Goal: Task Accomplishment & Management: Manage account settings

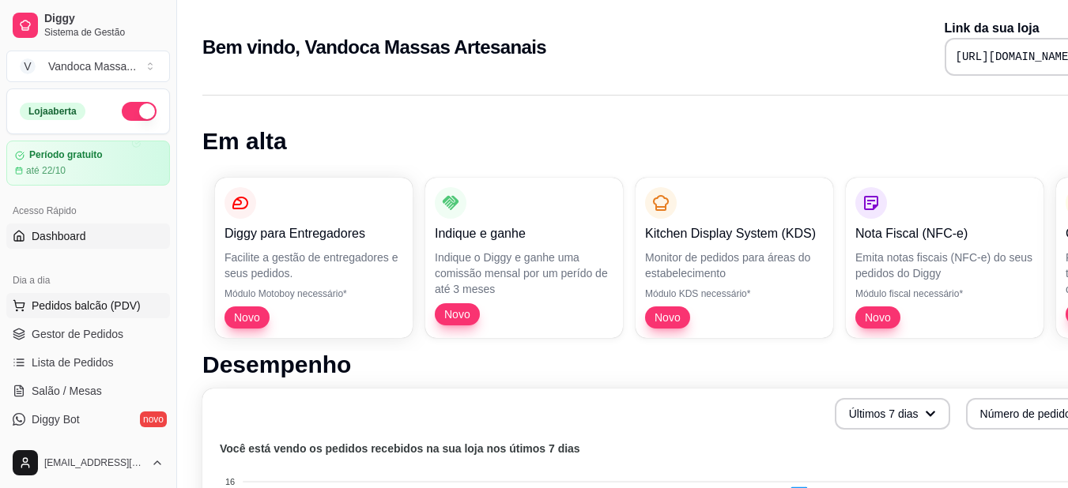
click at [95, 300] on span "Pedidos balcão (PDV)" at bounding box center [86, 306] width 109 height 16
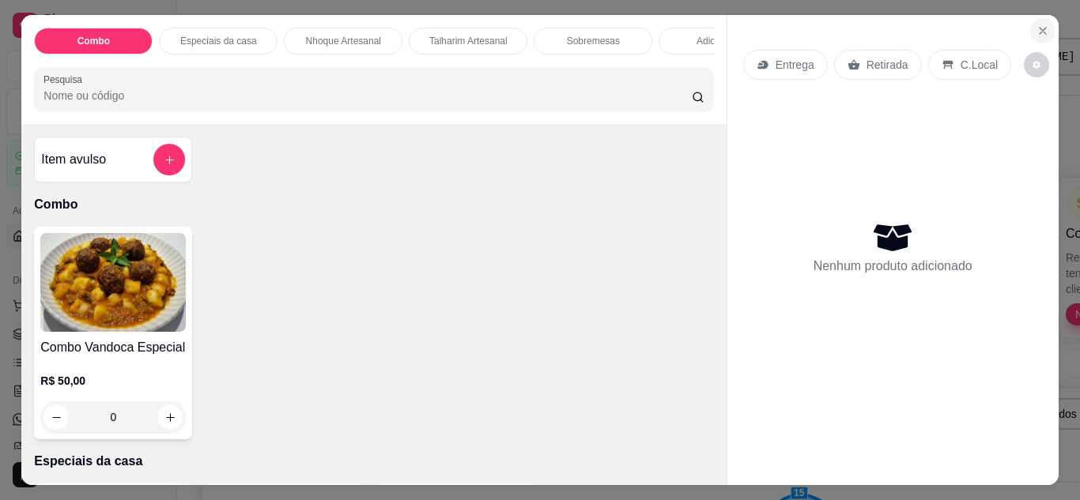
click at [1036, 25] on icon "Close" at bounding box center [1042, 31] width 13 height 13
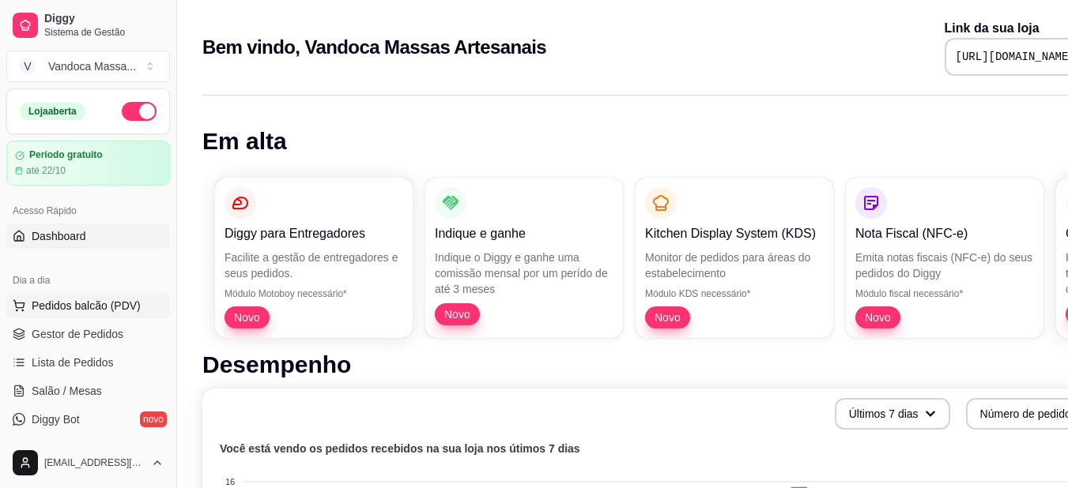
click at [92, 309] on span "Pedidos balcão (PDV)" at bounding box center [86, 306] width 109 height 16
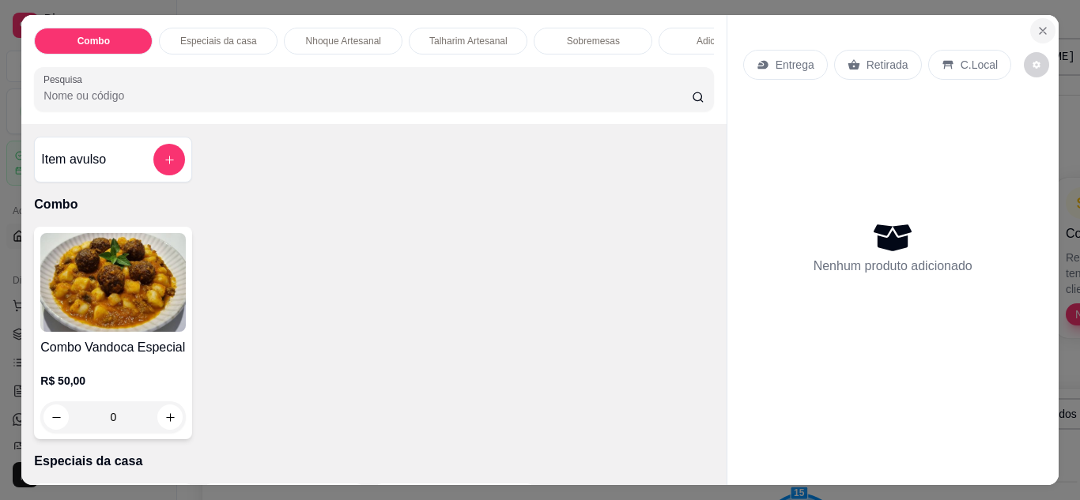
click at [1042, 25] on icon "Close" at bounding box center [1042, 31] width 13 height 13
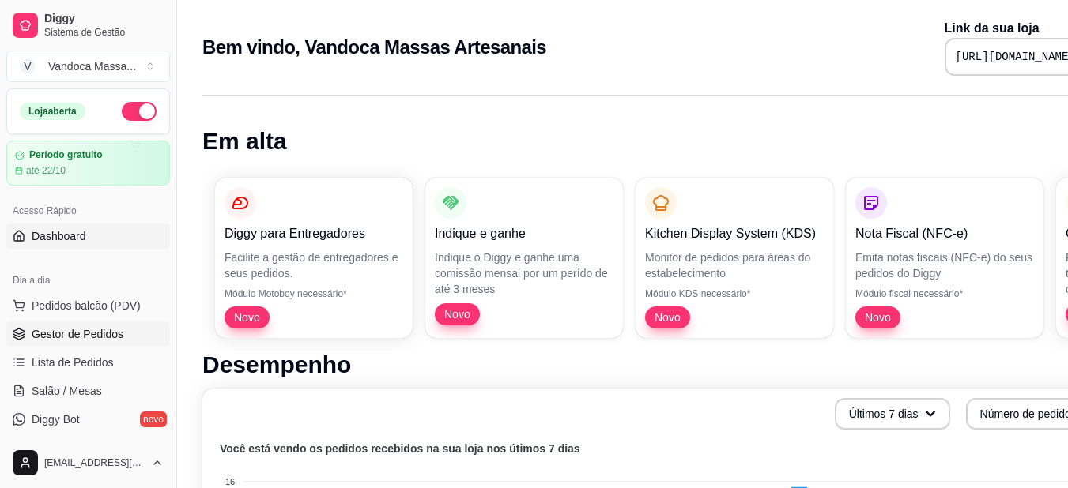
click at [74, 344] on link "Gestor de Pedidos" at bounding box center [88, 334] width 164 height 25
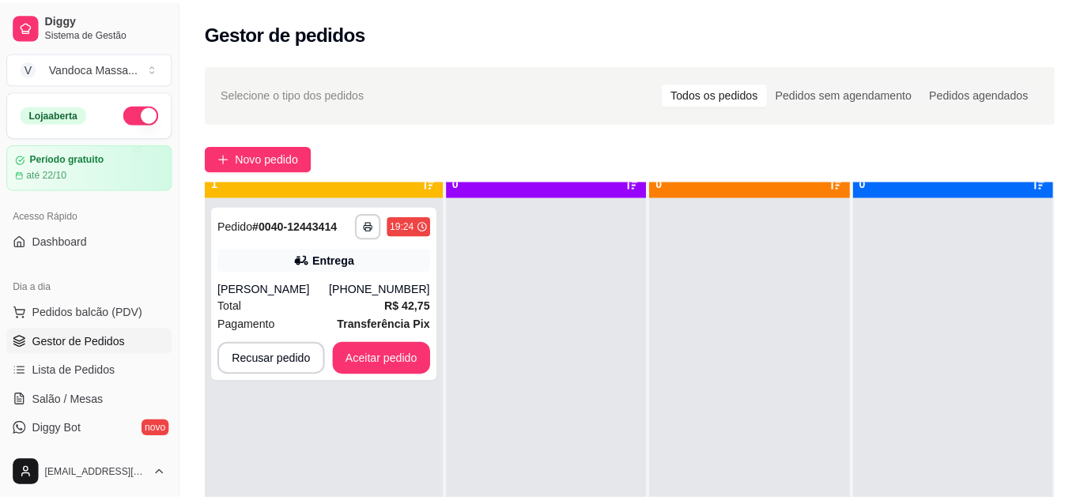
scroll to position [44, 0]
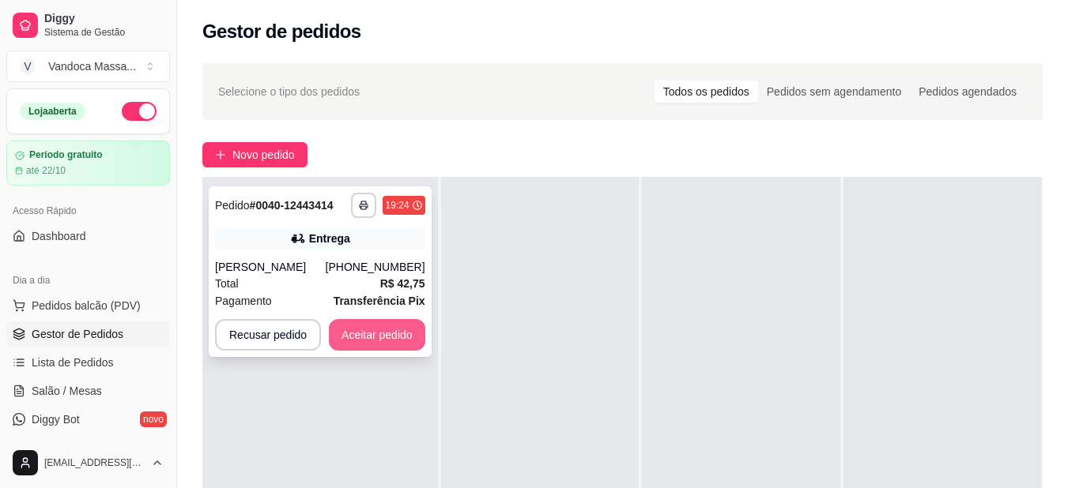
click at [379, 342] on button "Aceitar pedido" at bounding box center [377, 335] width 96 height 32
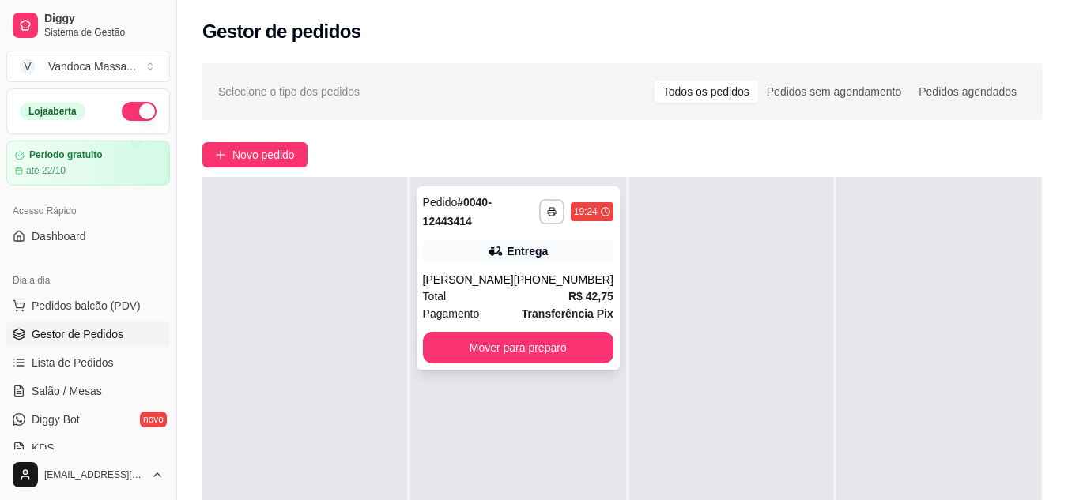
click at [497, 268] on div "**********" at bounding box center [518, 278] width 203 height 183
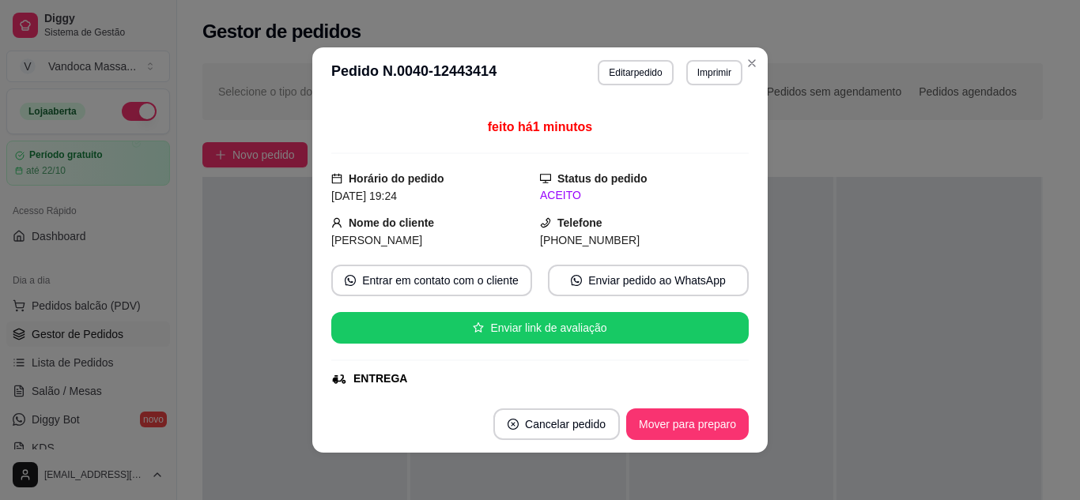
scroll to position [0, 0]
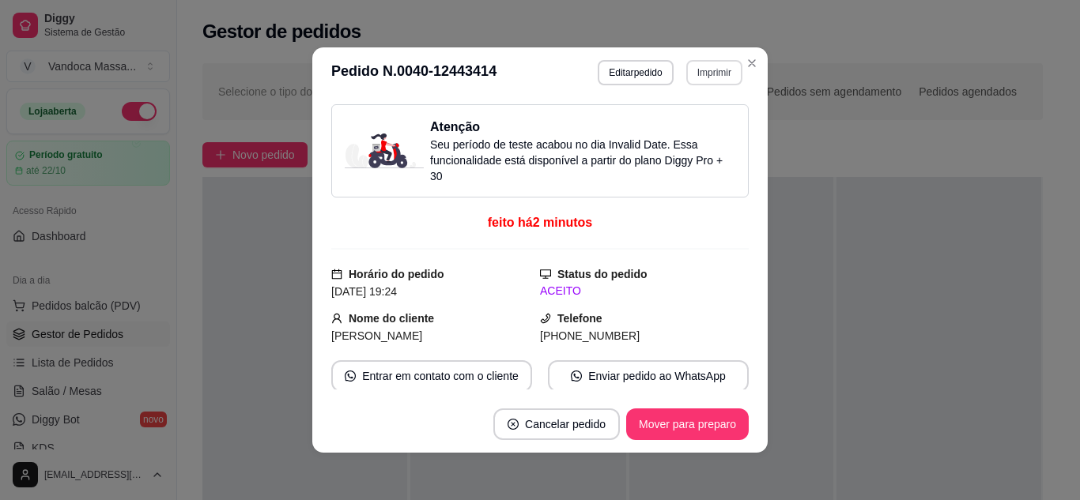
click at [712, 73] on button "Imprimir" at bounding box center [714, 72] width 56 height 25
click at [698, 124] on button "IMPRESSORA" at bounding box center [680, 127] width 111 height 25
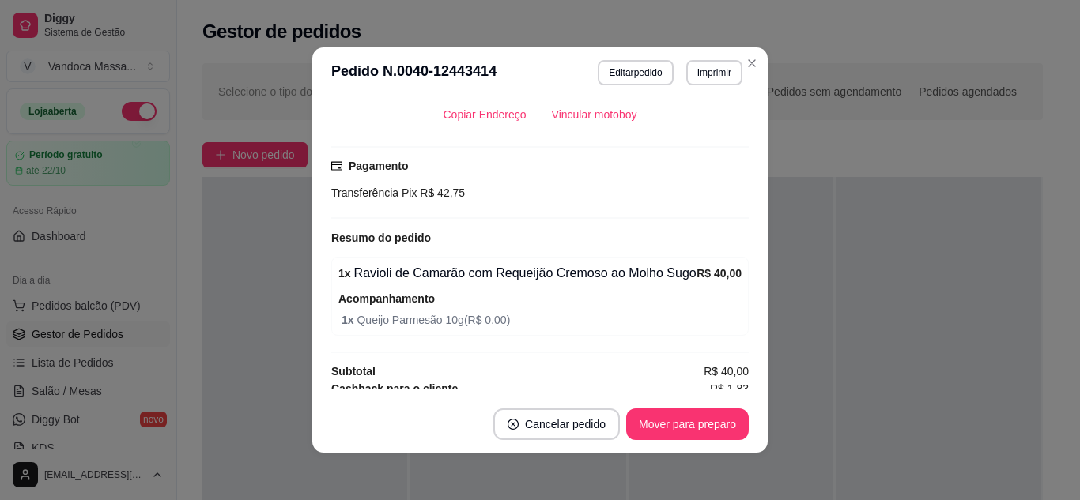
scroll to position [537, 0]
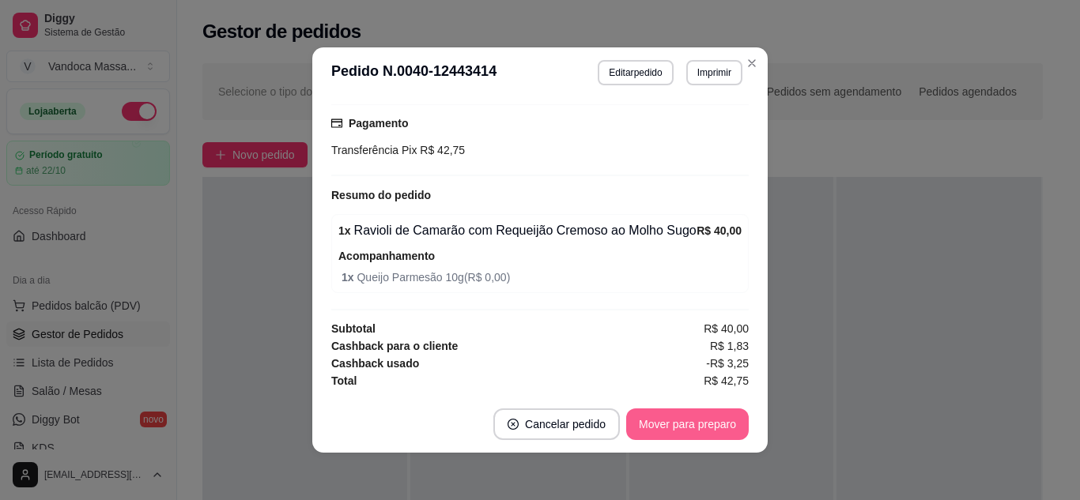
click at [654, 423] on button "Mover para preparo" at bounding box center [687, 425] width 123 height 32
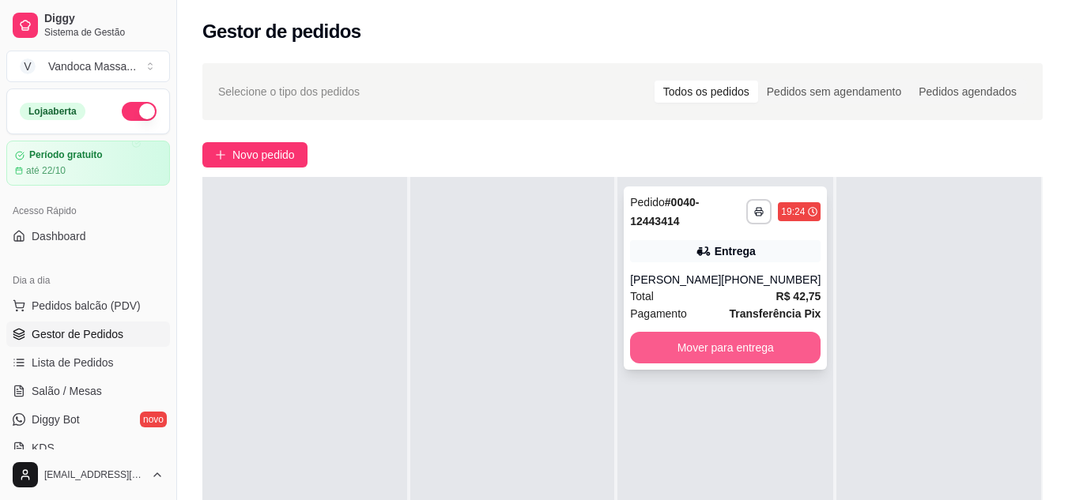
click at [754, 338] on button "Mover para entrega" at bounding box center [725, 348] width 190 height 32
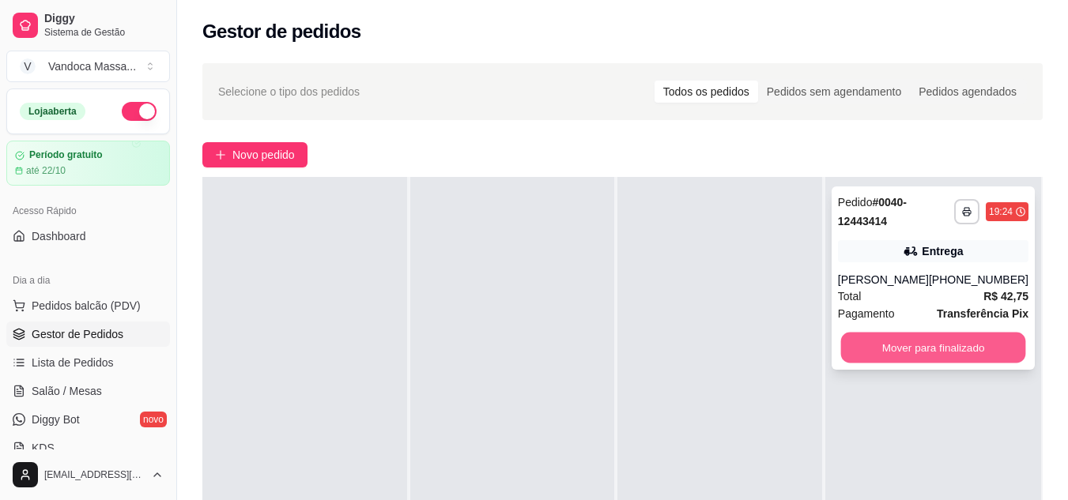
click at [920, 349] on button "Mover para finalizado" at bounding box center [932, 348] width 185 height 31
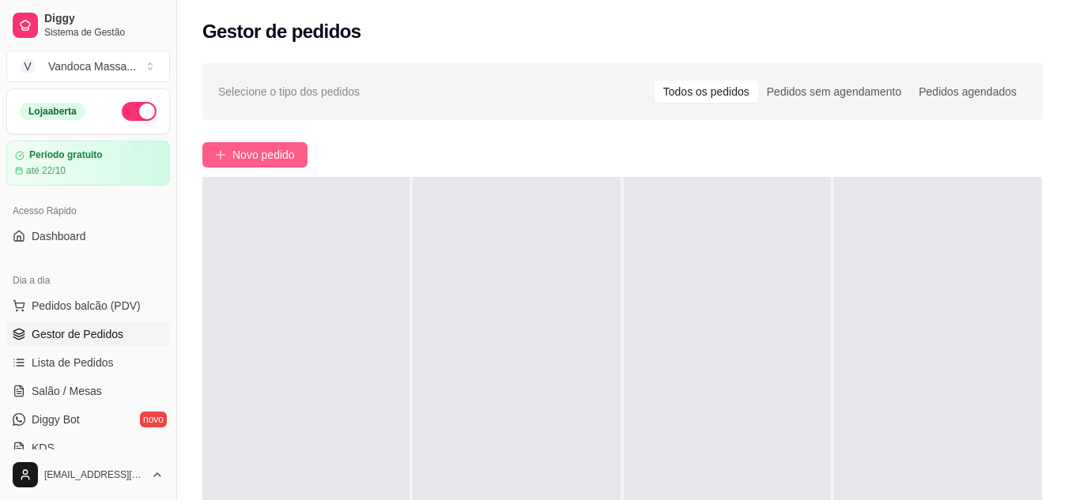
click at [257, 150] on span "Novo pedido" at bounding box center [263, 154] width 62 height 17
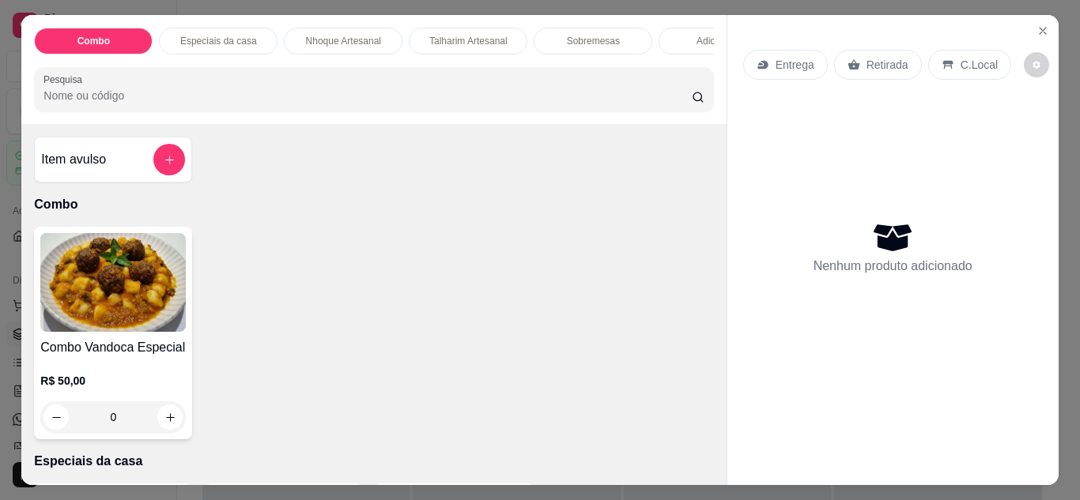
click at [903, 64] on div "Retirada" at bounding box center [878, 65] width 88 height 30
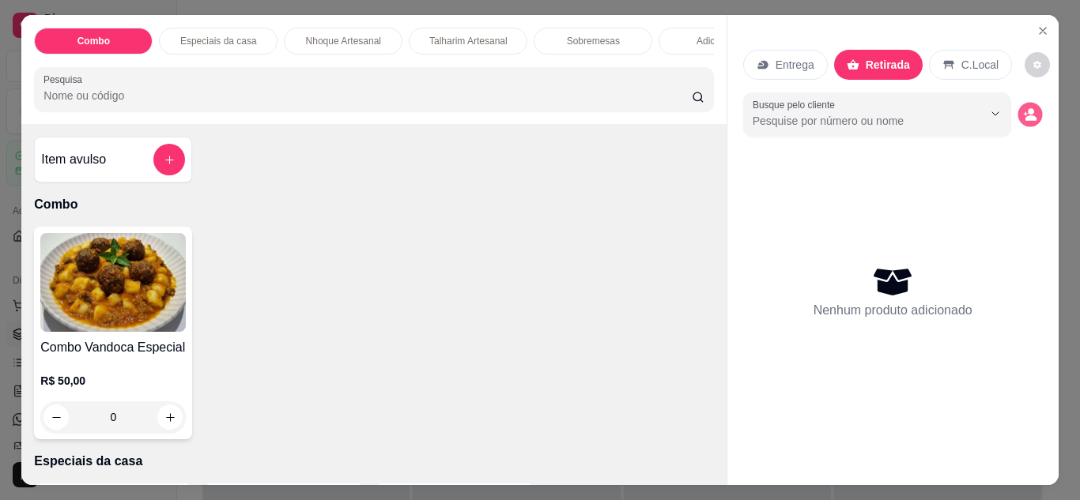
click at [1027, 108] on circle "decrease-product-quantity" at bounding box center [1030, 111] width 6 height 6
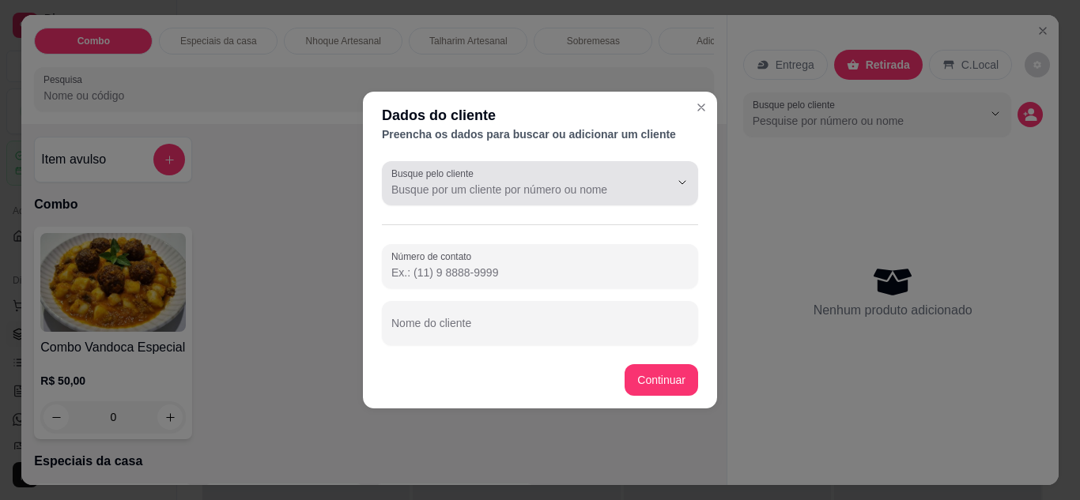
click at [437, 194] on input "Busque pelo cliente" at bounding box center [517, 190] width 253 height 16
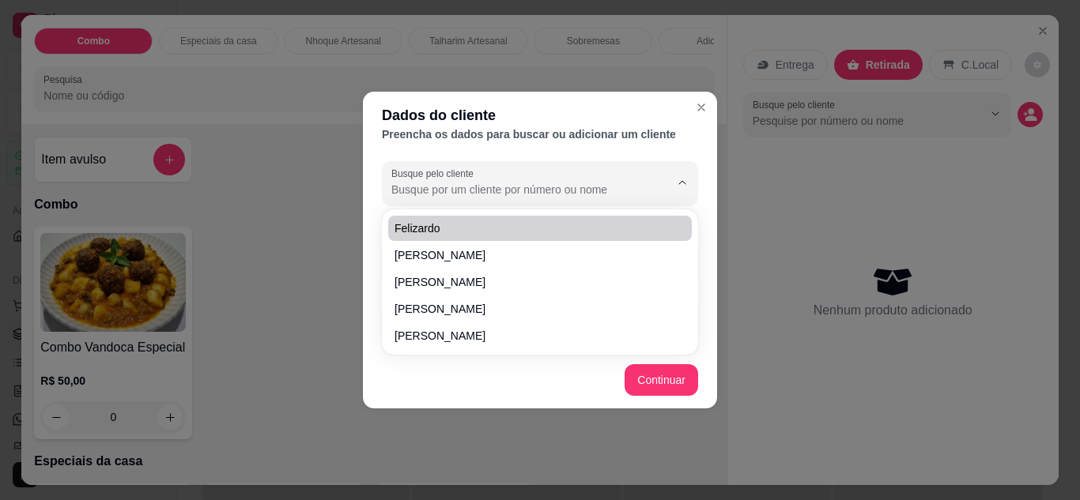
click at [460, 119] on div "Dados do cliente" at bounding box center [540, 115] width 316 height 22
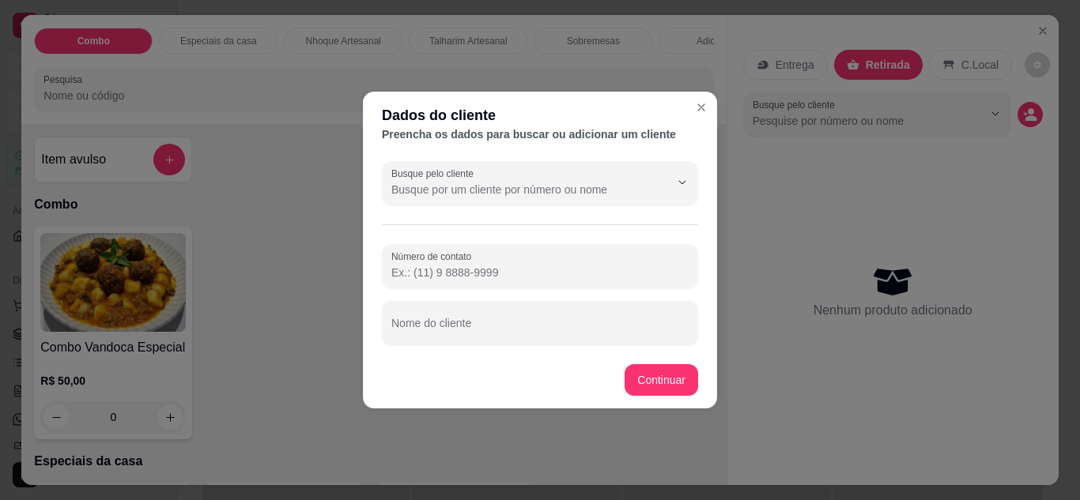
click at [440, 266] on input "Número de contato" at bounding box center [539, 273] width 297 height 16
type input "[PHONE_NUMBER]"
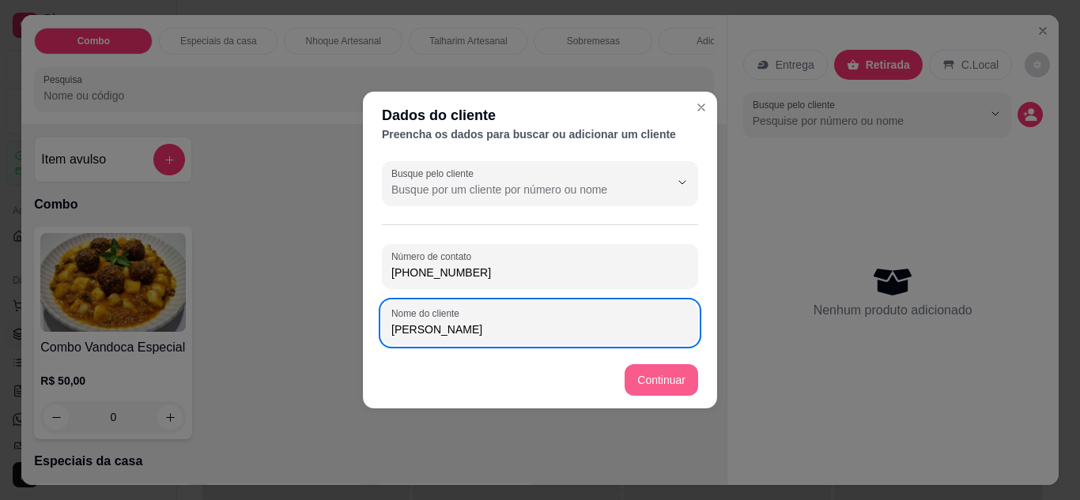
type input "[PERSON_NAME]"
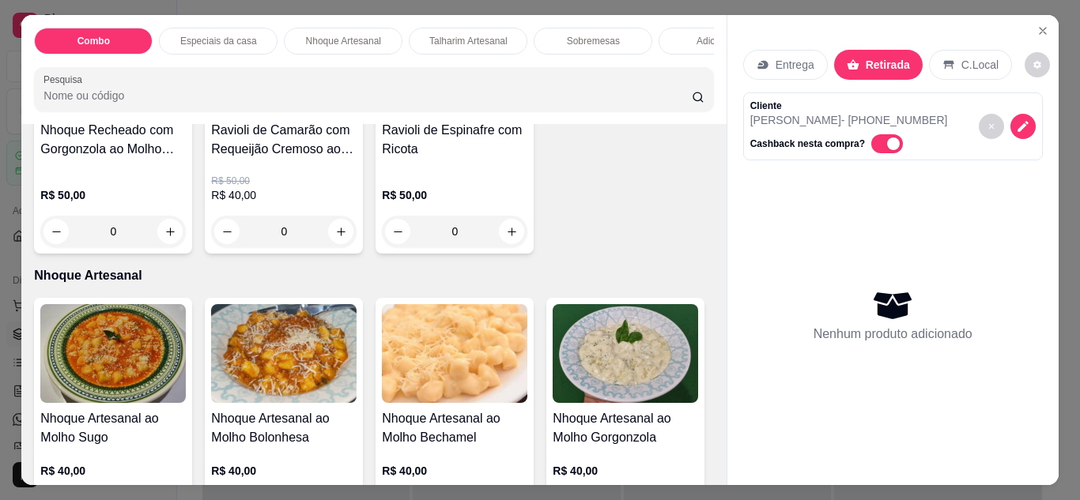
scroll to position [395, 0]
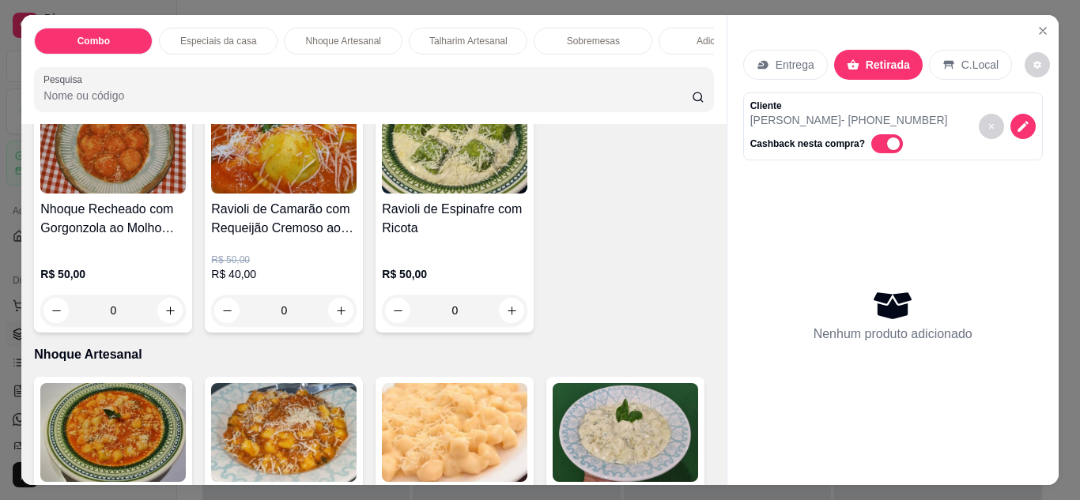
click at [337, 319] on div "0" at bounding box center [283, 311] width 145 height 32
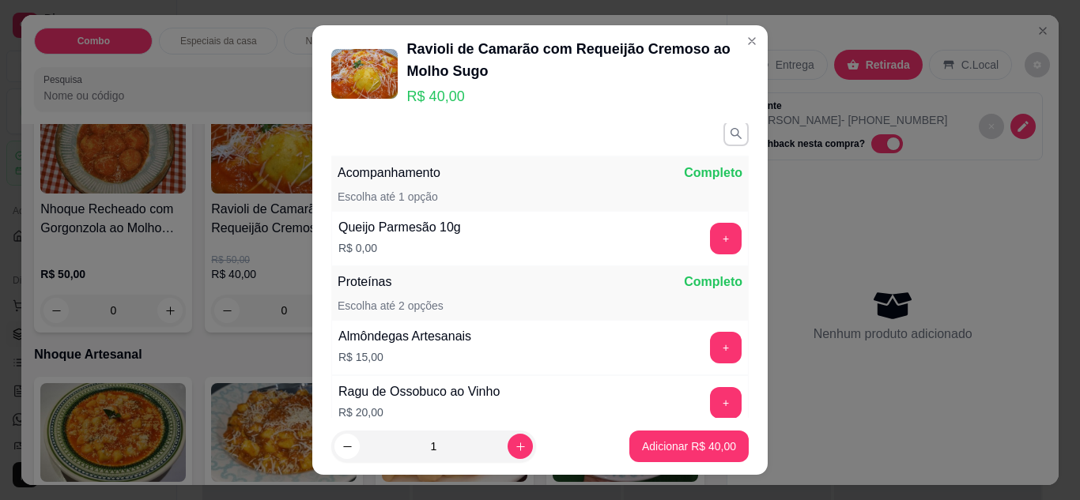
scroll to position [0, 0]
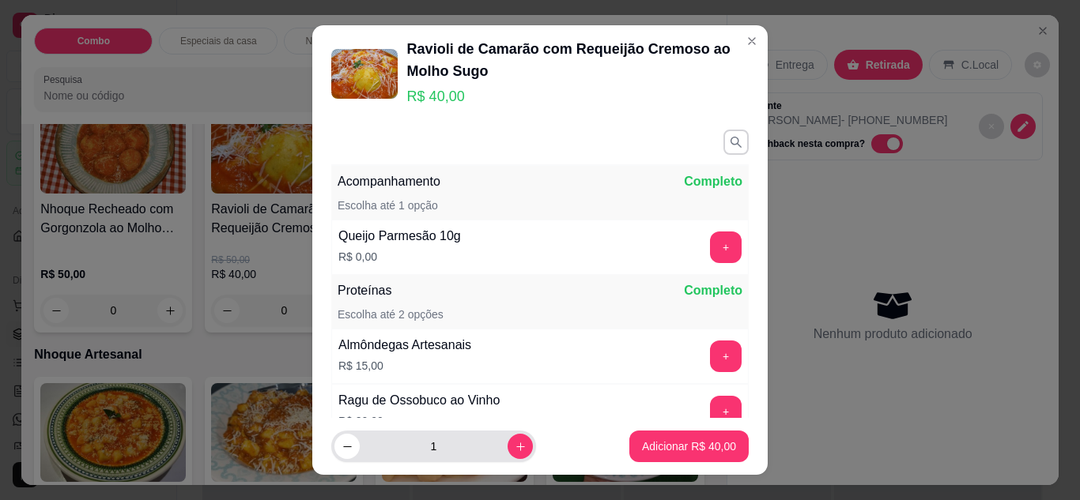
click at [515, 443] on icon "increase-product-quantity" at bounding box center [521, 447] width 12 height 12
type input "2"
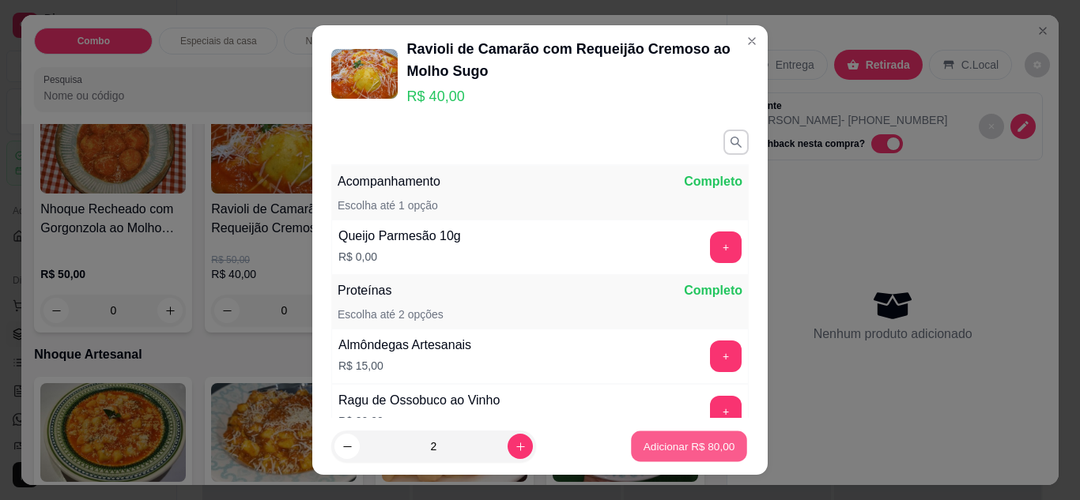
click at [696, 442] on p "Adicionar R$ 80,00" at bounding box center [689, 446] width 92 height 15
type input "2"
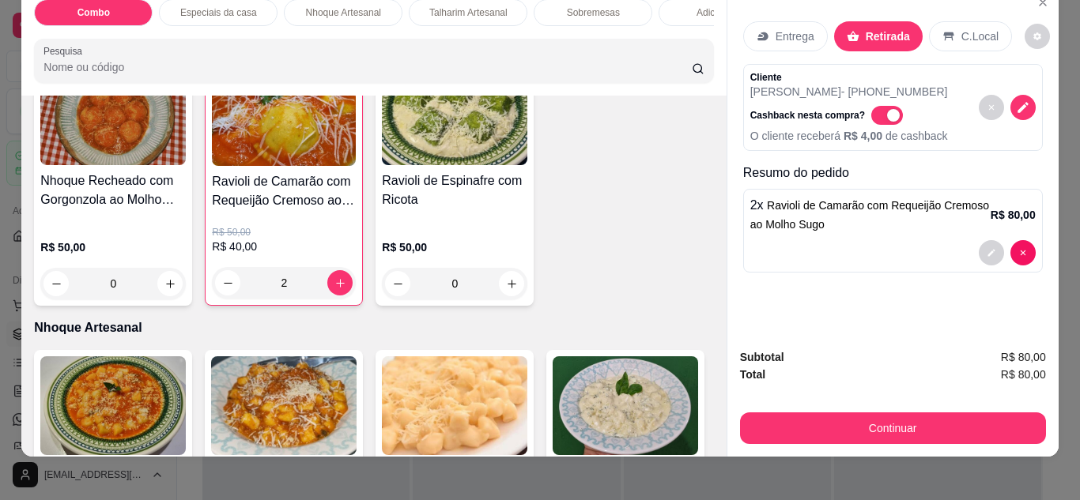
scroll to position [42, 0]
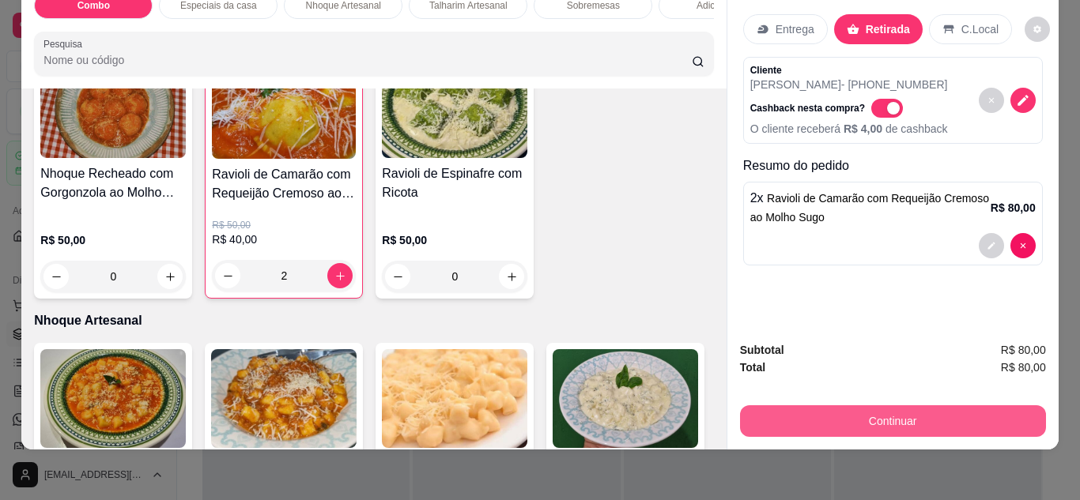
click at [913, 405] on button "Continuar" at bounding box center [893, 421] width 306 height 32
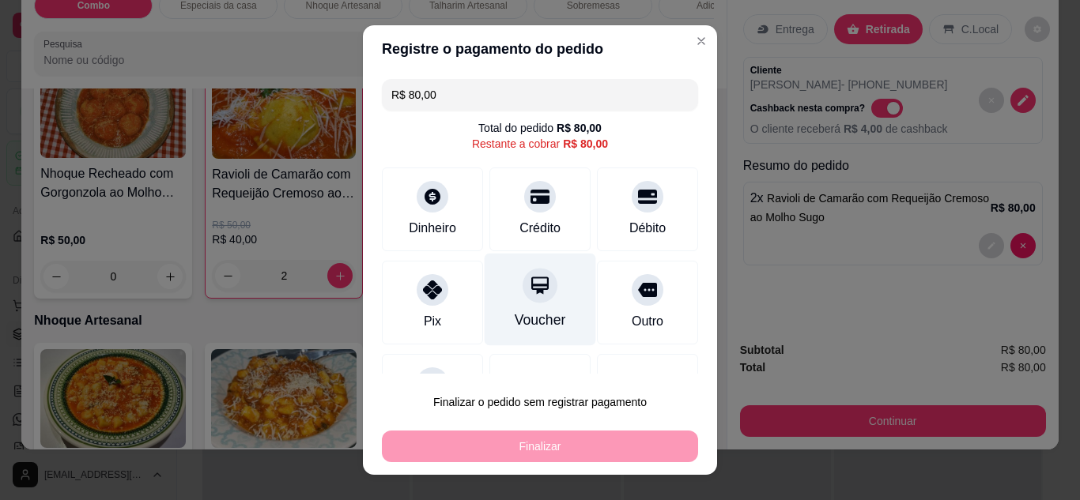
scroll to position [70, 0]
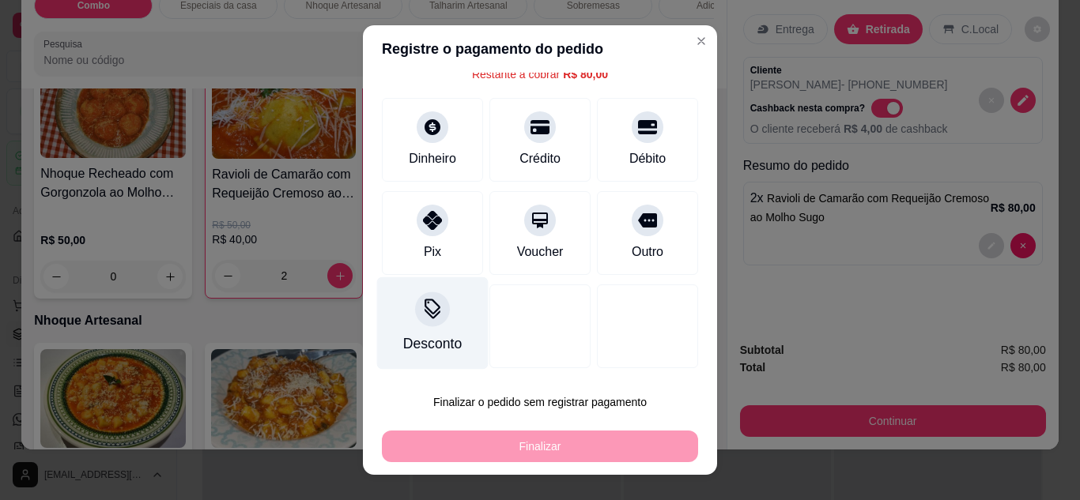
click at [447, 317] on div "Desconto" at bounding box center [432, 323] width 111 height 92
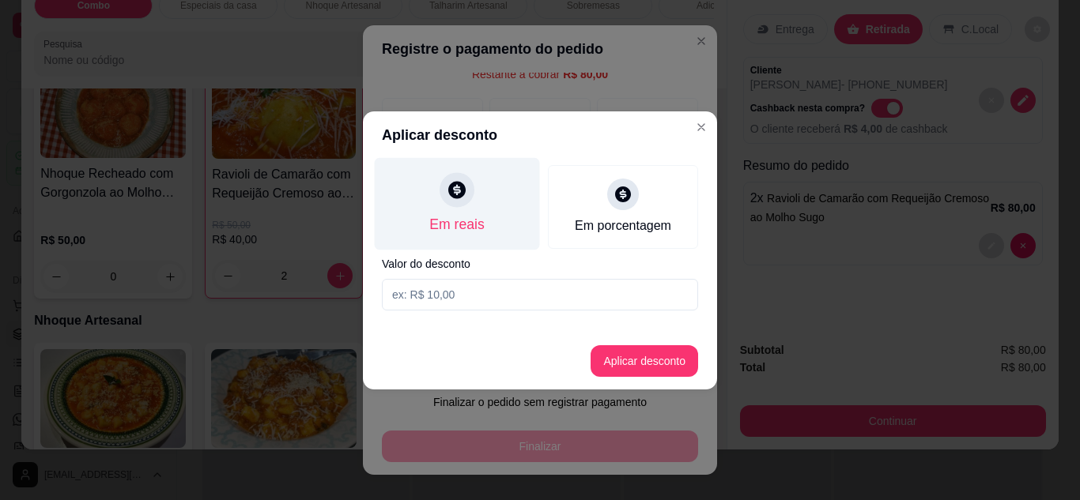
click at [487, 199] on div "Em reais" at bounding box center [457, 203] width 165 height 92
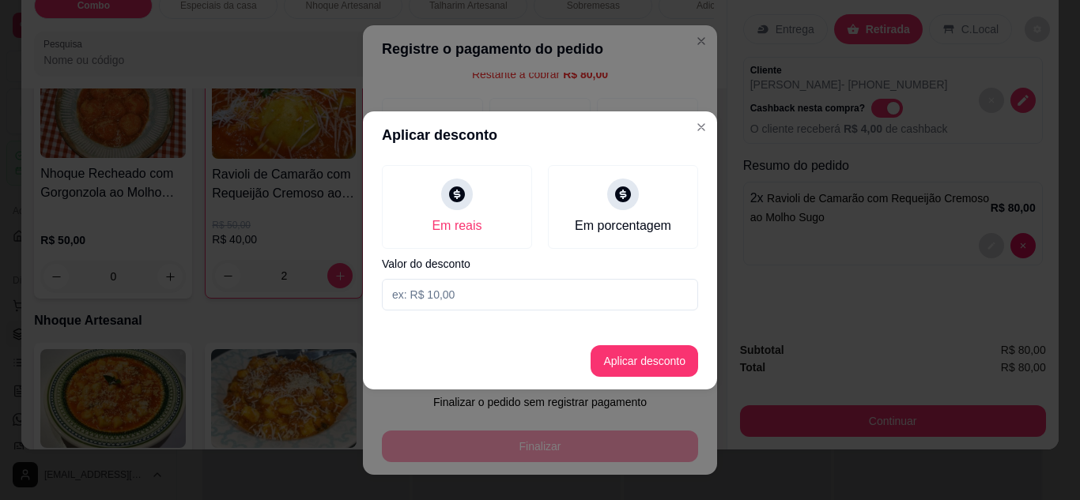
click at [467, 292] on input at bounding box center [540, 295] width 316 height 32
type input "10,00"
click at [620, 365] on button "Aplicar desconto" at bounding box center [643, 361] width 107 height 32
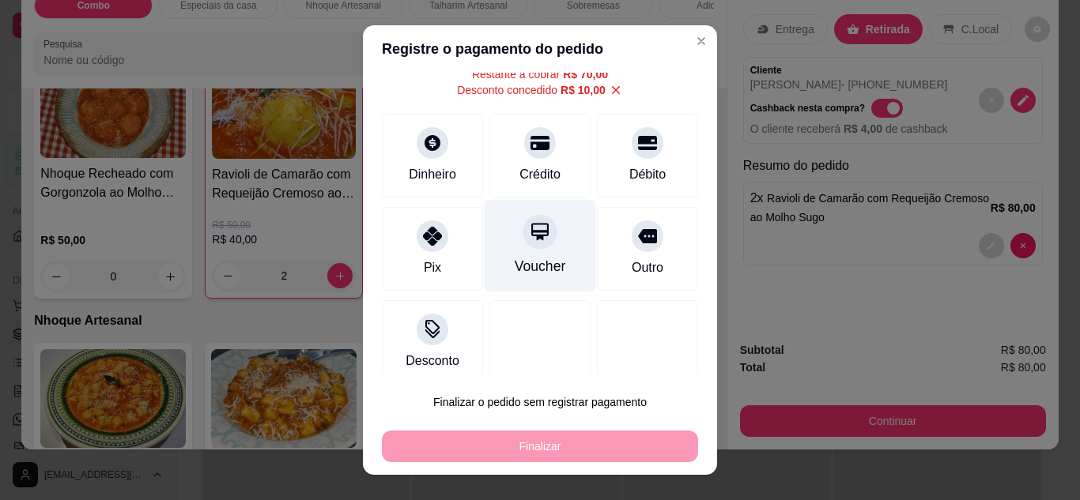
scroll to position [0, 0]
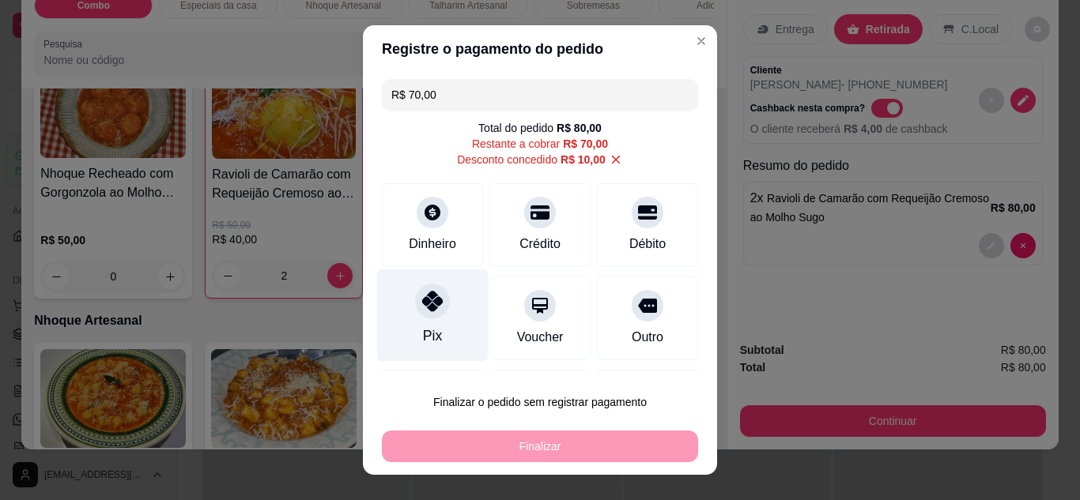
click at [432, 318] on div "Pix" at bounding box center [432, 315] width 111 height 92
type input "R$ 0,00"
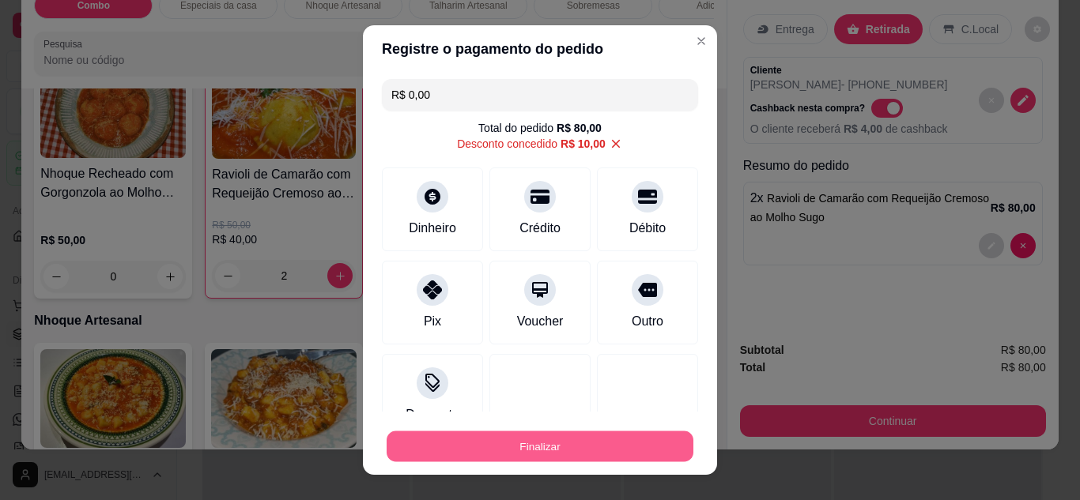
click at [549, 451] on button "Finalizar" at bounding box center [539, 447] width 307 height 31
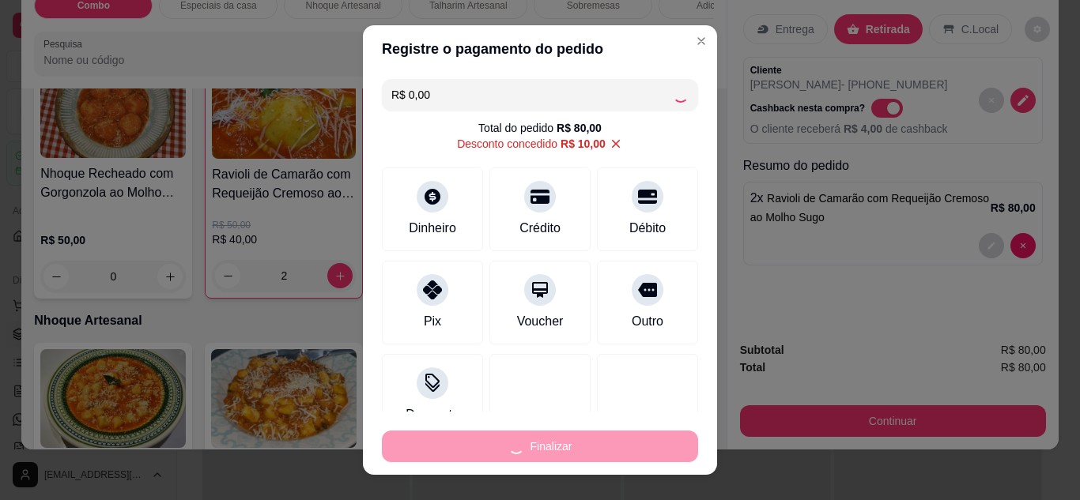
type input "0"
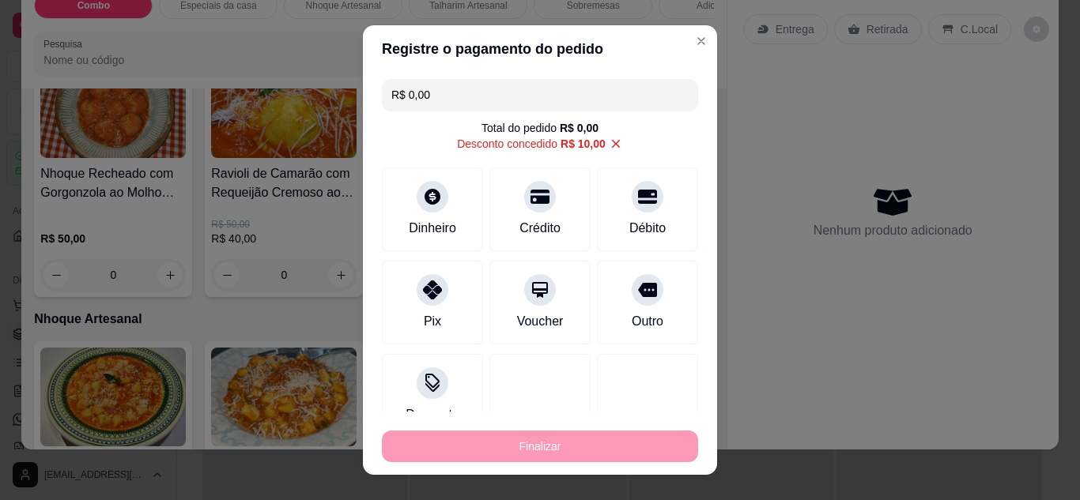
type input "-R$ 80,00"
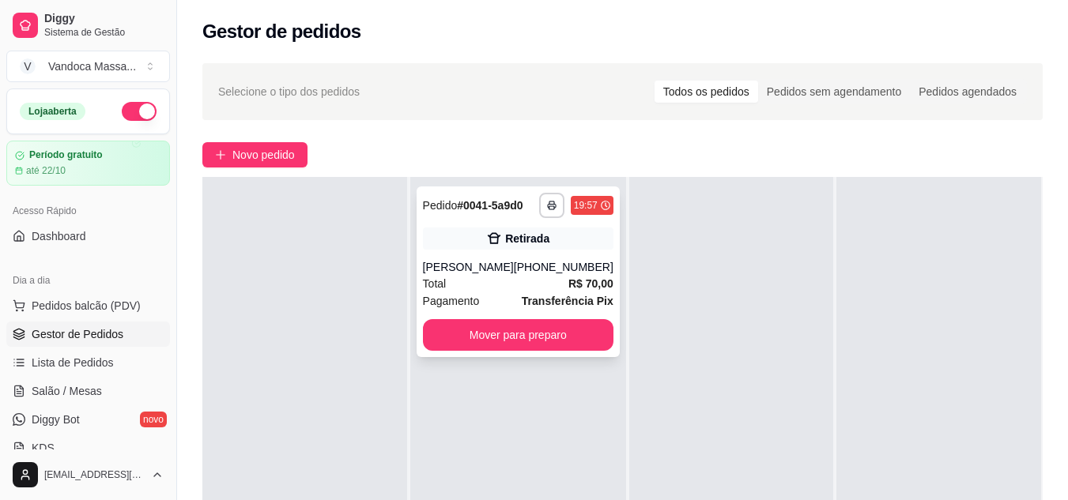
click at [472, 255] on div "**********" at bounding box center [518, 272] width 203 height 171
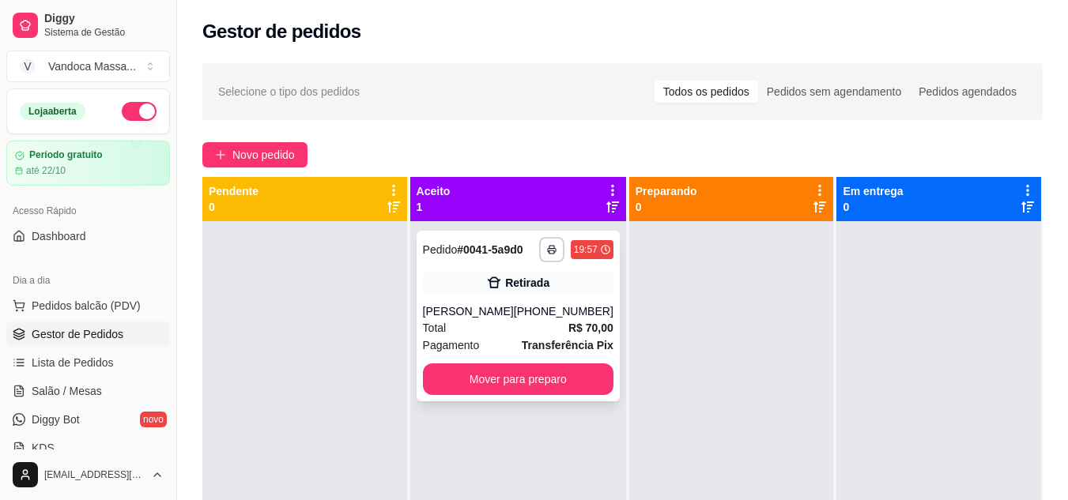
click at [566, 292] on div "Retirada" at bounding box center [518, 283] width 190 height 22
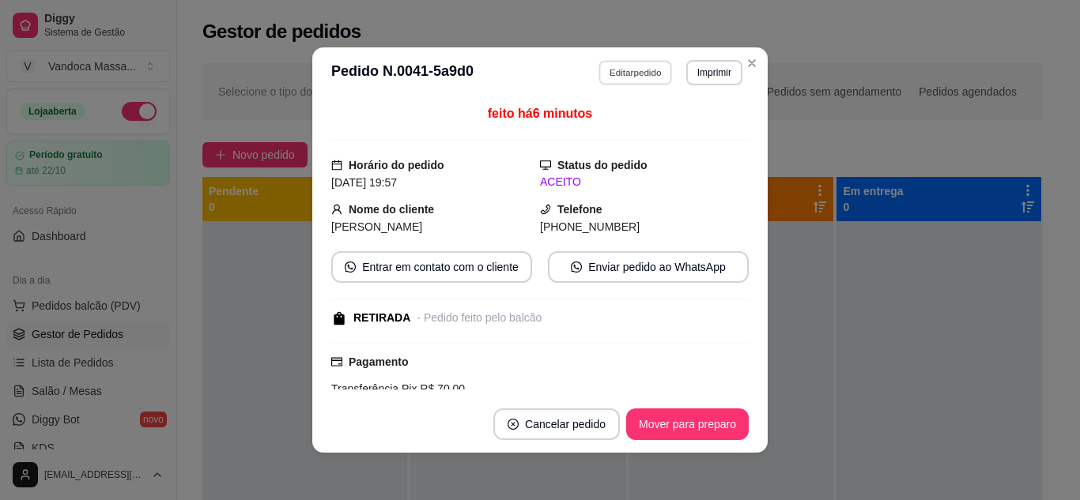
click at [635, 73] on button "Editar pedido" at bounding box center [636, 72] width 74 height 25
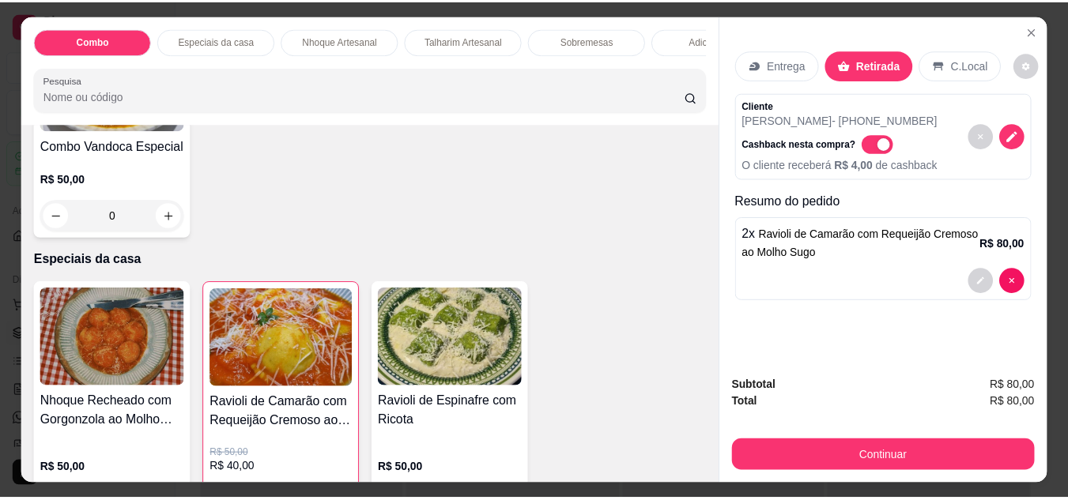
scroll to position [237, 0]
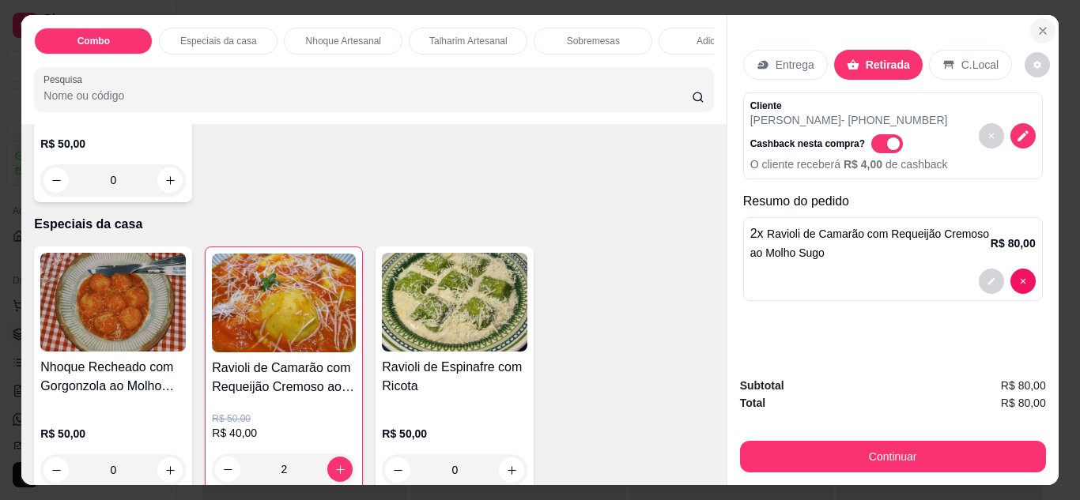
click at [1043, 25] on icon "Close" at bounding box center [1042, 31] width 13 height 13
